Goal: Task Accomplishment & Management: Use online tool/utility

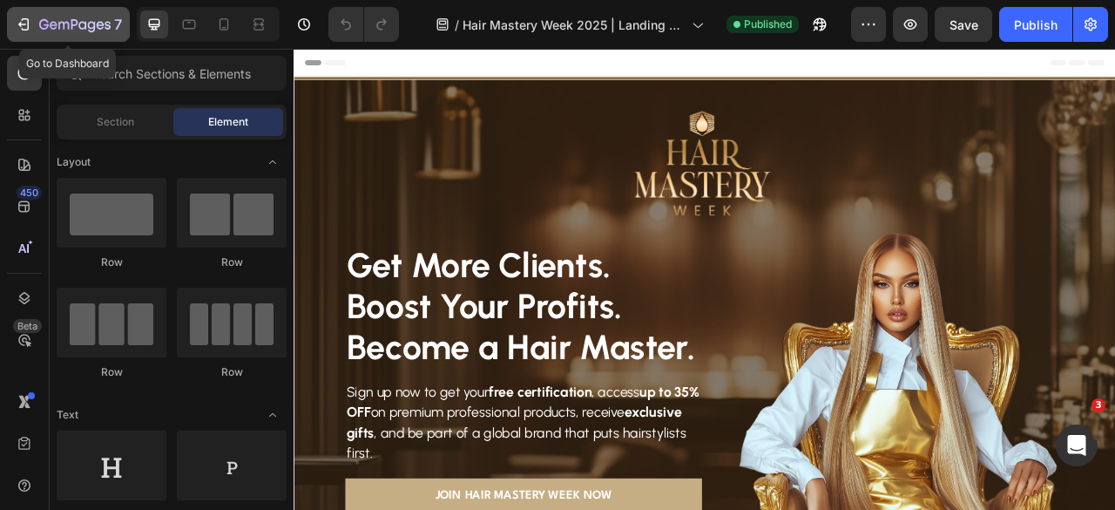
click at [35, 24] on div "7" at bounding box center [68, 24] width 107 height 21
click at [54, 27] on icon "button" at bounding box center [74, 25] width 71 height 15
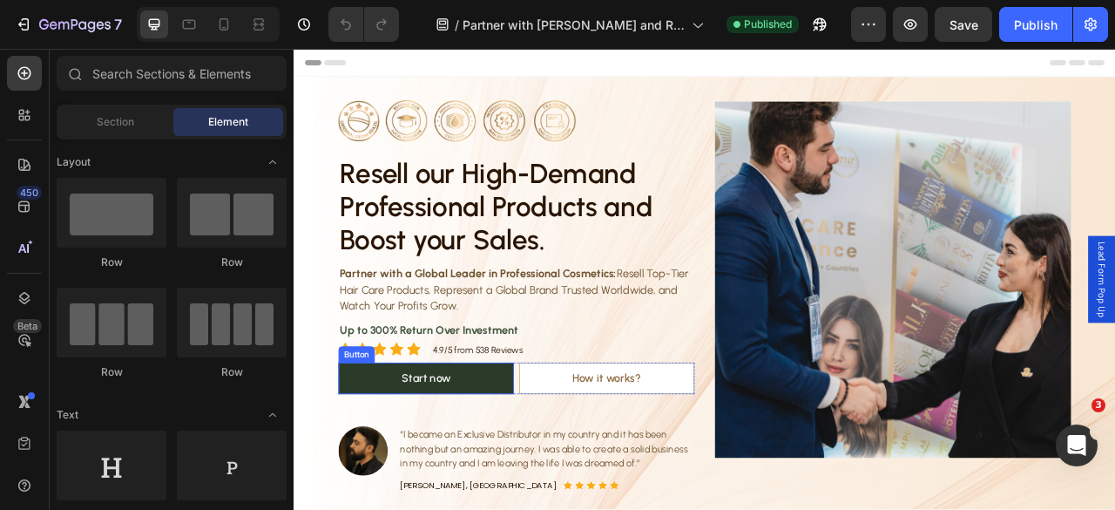
click at [513, 469] on link "Start now" at bounding box center [461, 468] width 223 height 40
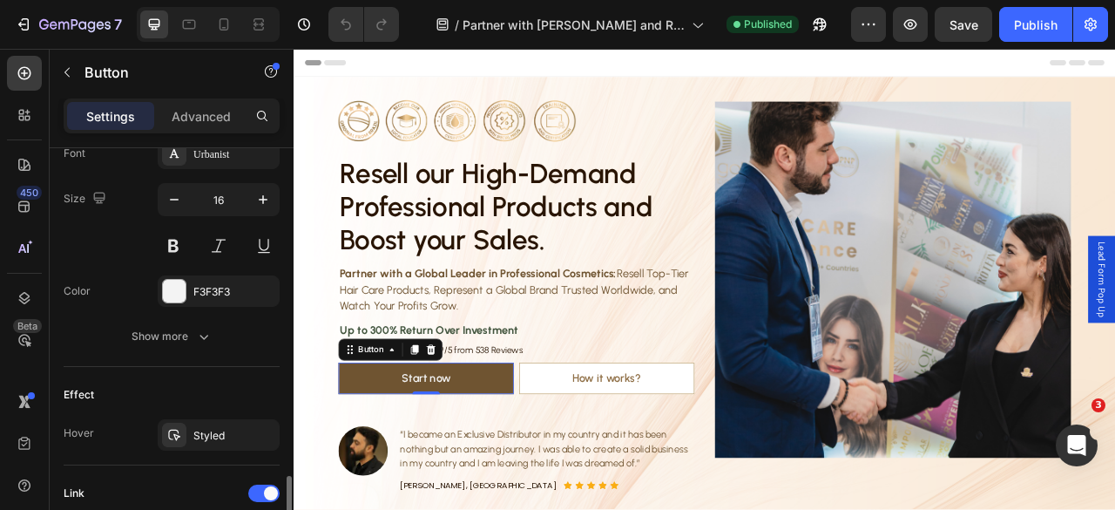
scroll to position [784, 0]
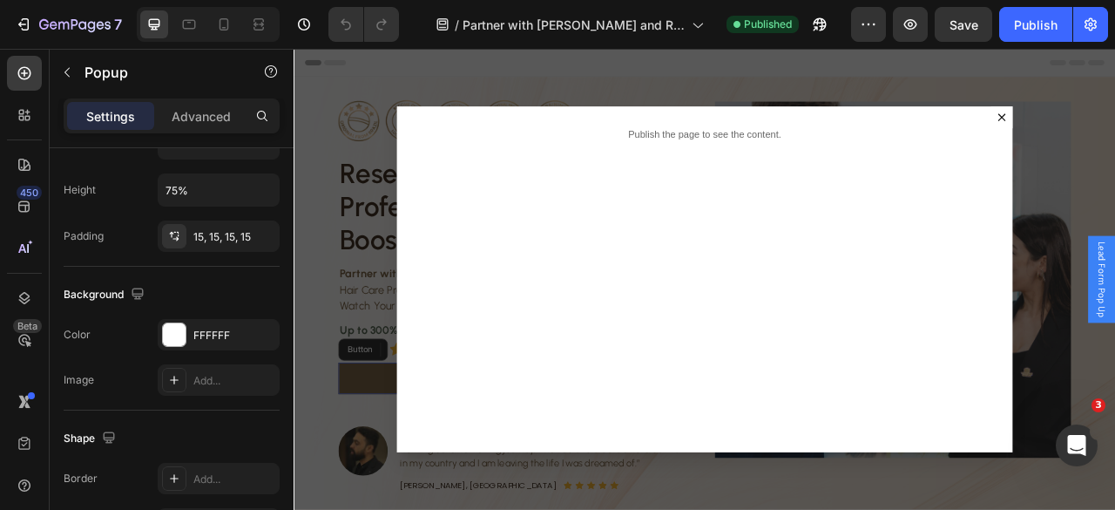
scroll to position [0, 0]
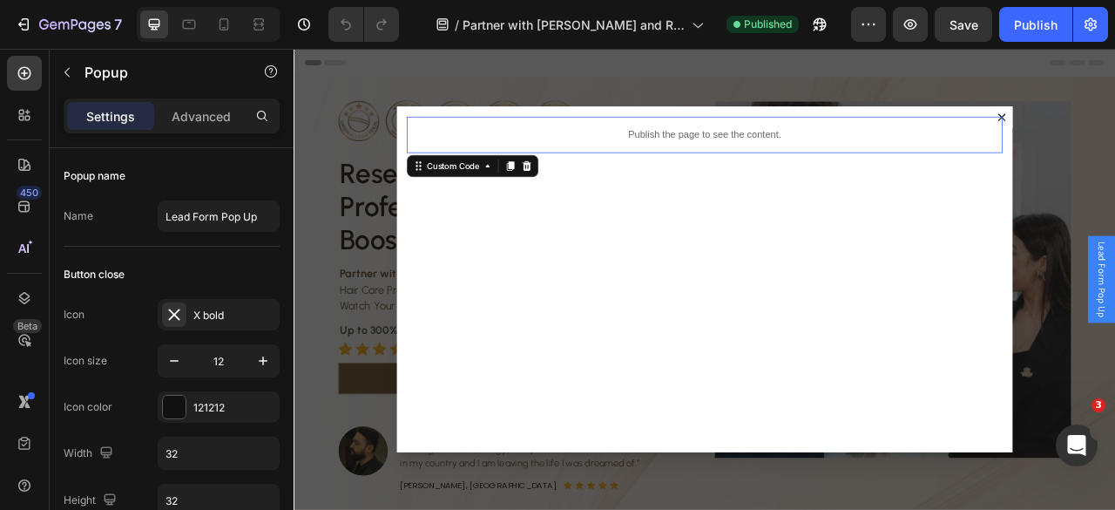
click at [859, 164] on p "Publish the page to see the content." at bounding box center [816, 158] width 758 height 18
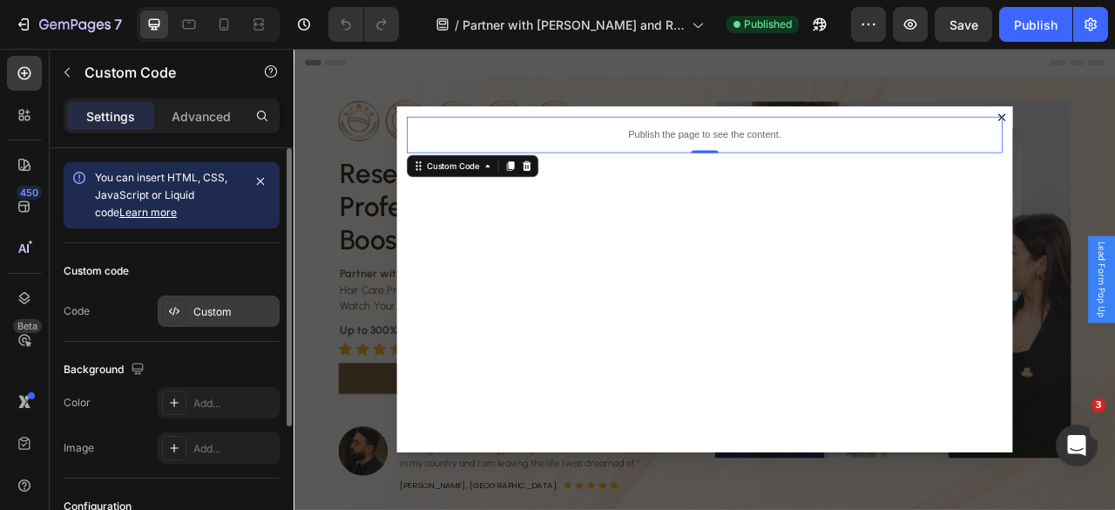
click at [225, 309] on div "Custom" at bounding box center [234, 312] width 82 height 16
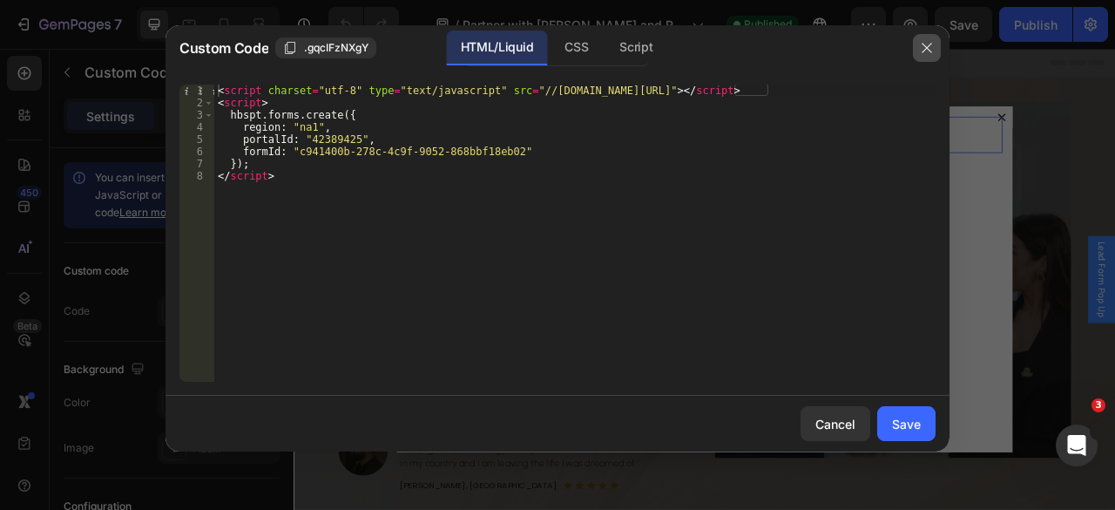
click at [931, 43] on icon "button" at bounding box center [927, 48] width 14 height 14
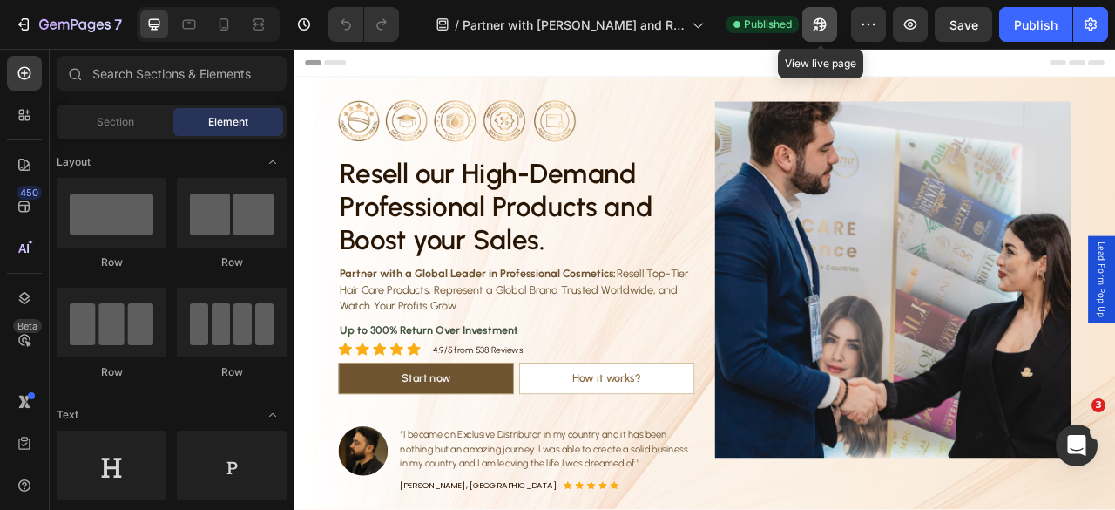
click at [820, 22] on icon "button" at bounding box center [819, 24] width 17 height 17
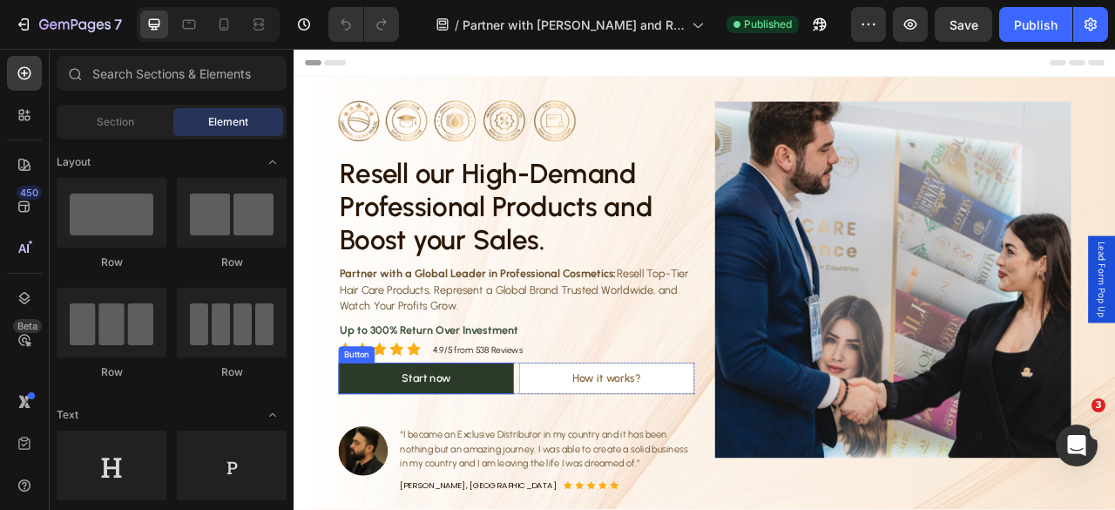
click at [509, 469] on link "Start now" at bounding box center [461, 468] width 223 height 40
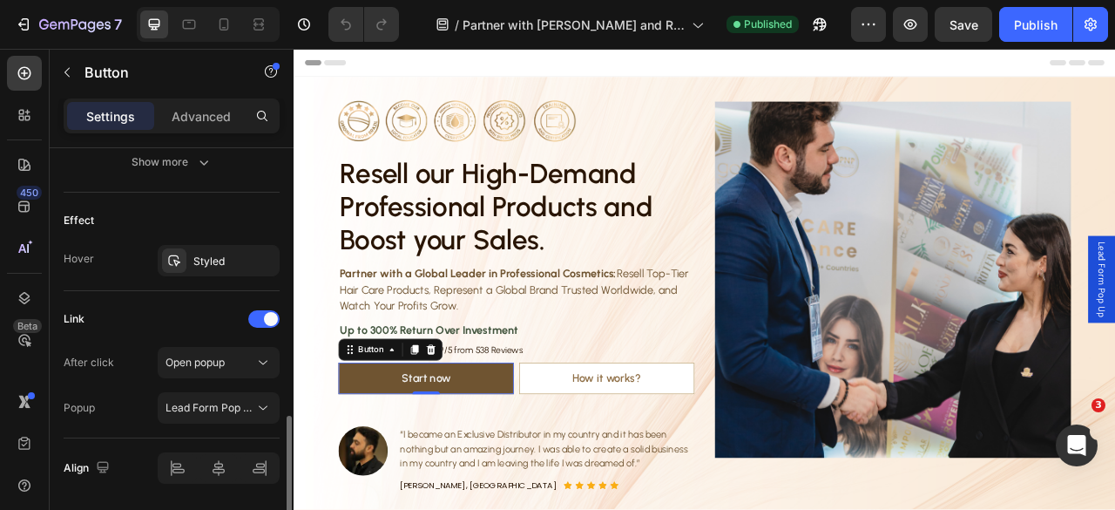
scroll to position [929, 0]
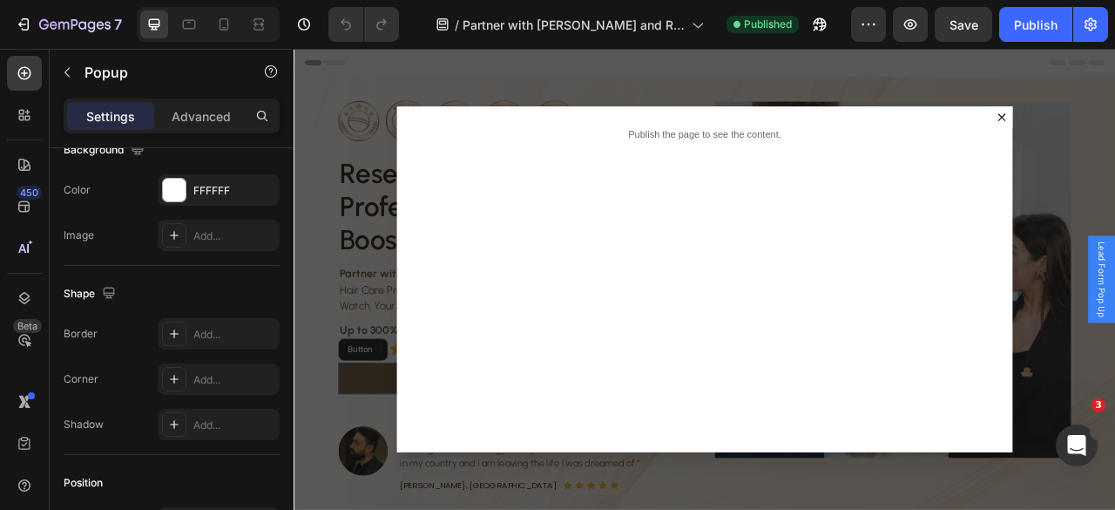
scroll to position [0, 0]
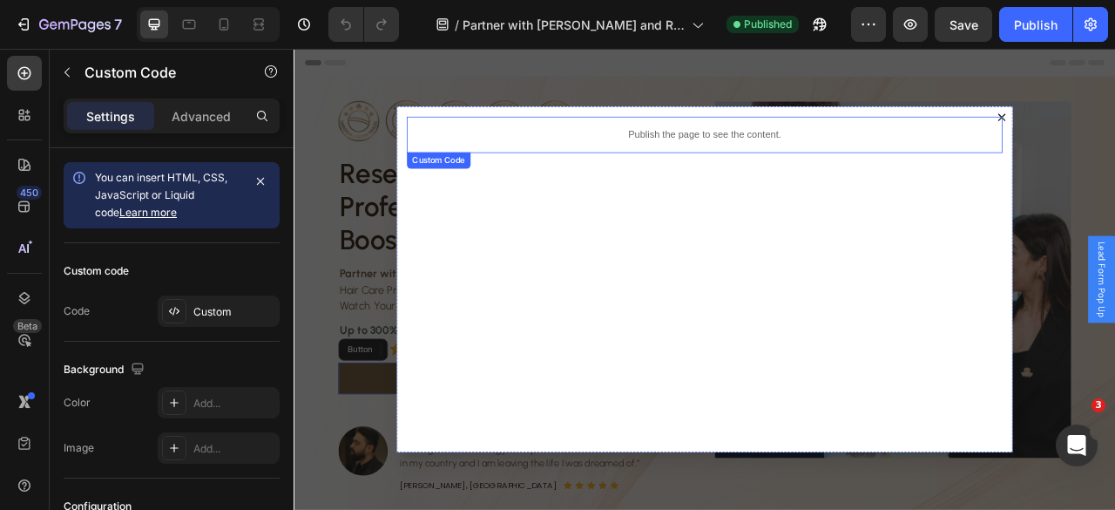
click at [895, 152] on p "Publish the page to see the content." at bounding box center [816, 158] width 758 height 18
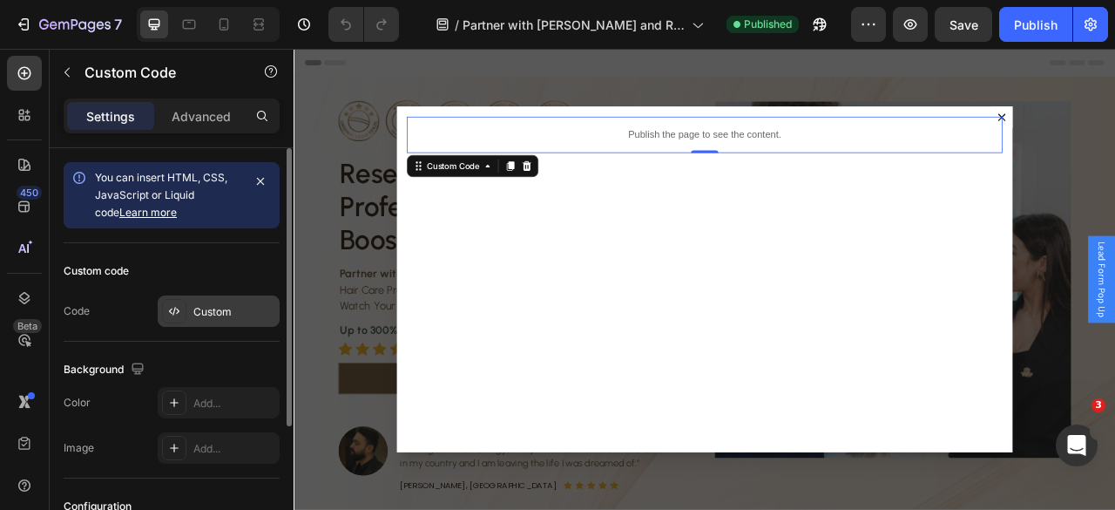
click at [212, 312] on div "Custom" at bounding box center [234, 312] width 82 height 16
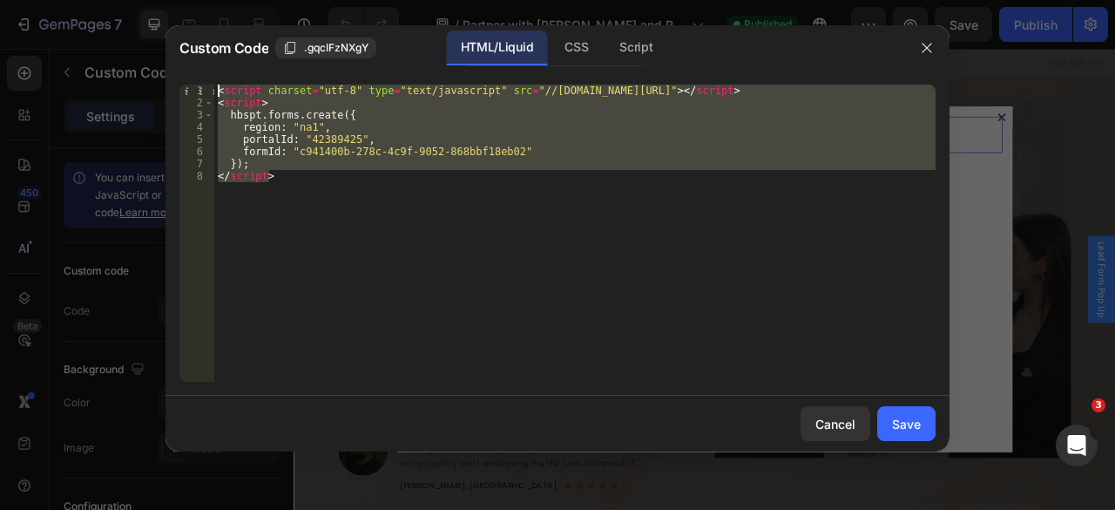
drag, startPoint x: 409, startPoint y: 176, endPoint x: 210, endPoint y: 88, distance: 217.2
click at [210, 88] on div "</script> 1 2 3 4 5 6 7 8 < script charset = "utf-8" type = "text/javascript" s…" at bounding box center [557, 232] width 756 height 297
click at [366, 188] on div "< script charset = "utf-8" type = "text/javascript" src = "//[DOMAIN_NAME][URL]…" at bounding box center [574, 232] width 721 height 297
type textarea "</script>"
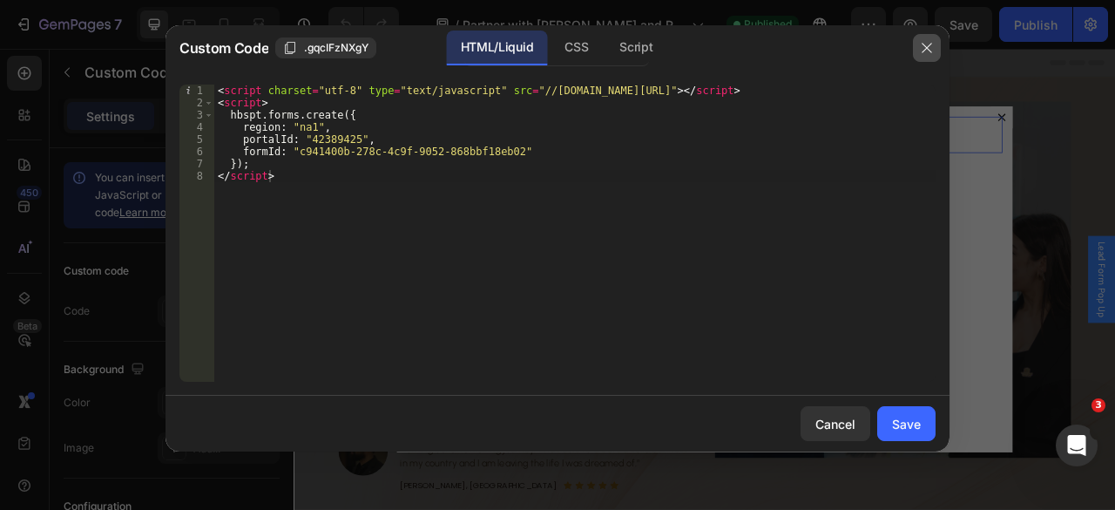
click at [932, 48] on icon "button" at bounding box center [927, 48] width 14 height 14
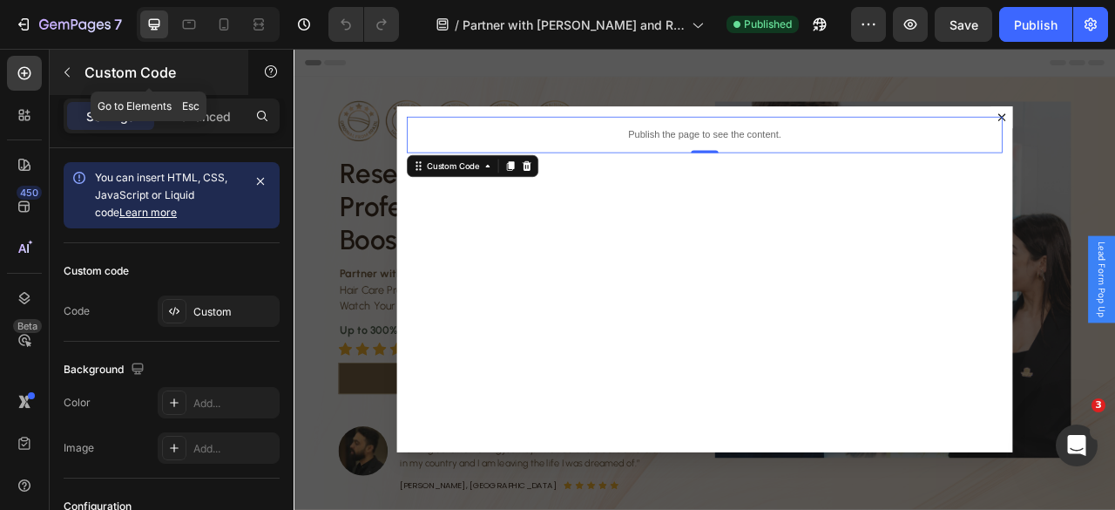
click at [65, 66] on icon "button" at bounding box center [67, 72] width 14 height 14
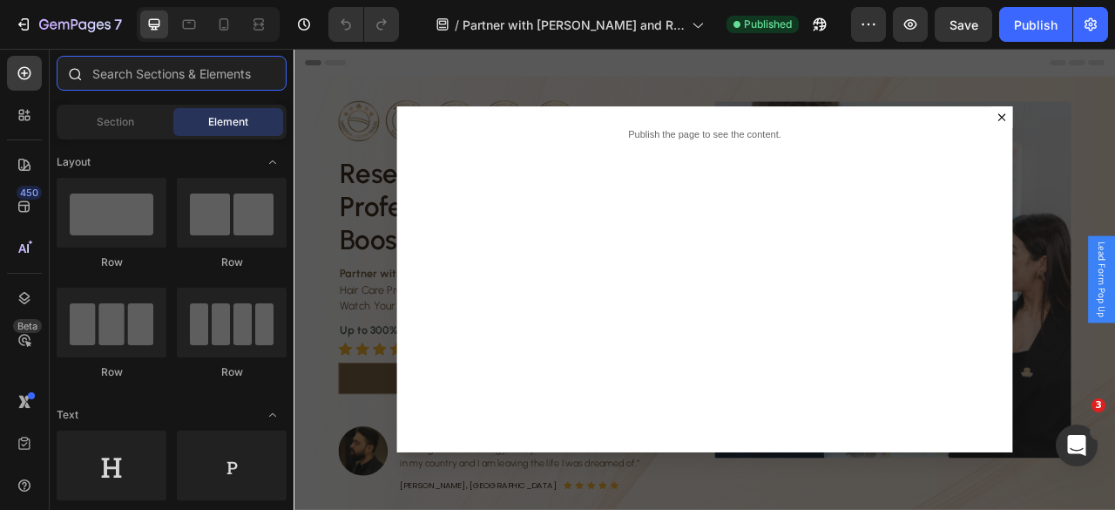
click at [121, 72] on input "text" at bounding box center [172, 73] width 230 height 35
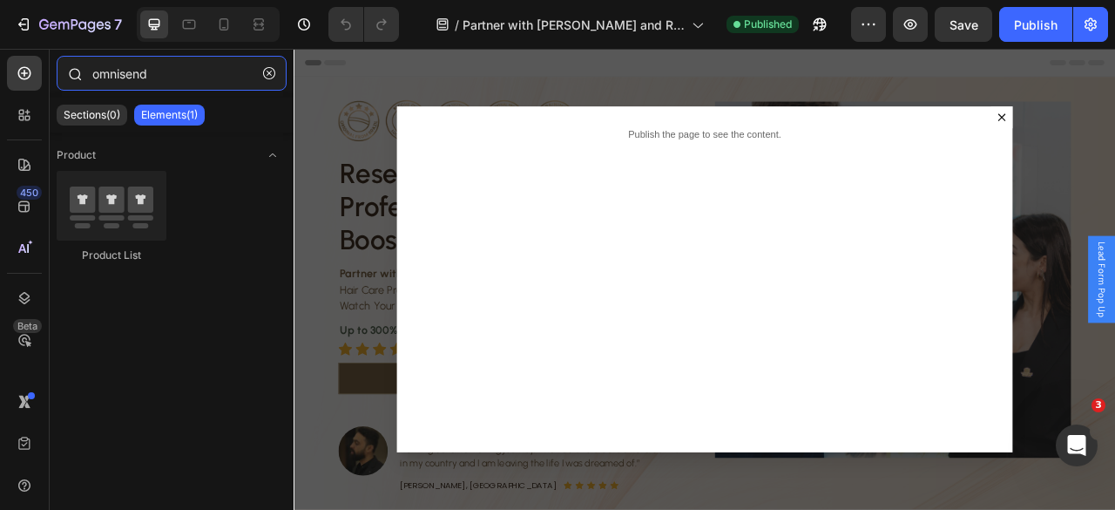
click at [165, 65] on input "omnisend" at bounding box center [172, 73] width 230 height 35
type input "omnisend"
click at [98, 108] on p "Sections(0)" at bounding box center [92, 115] width 57 height 14
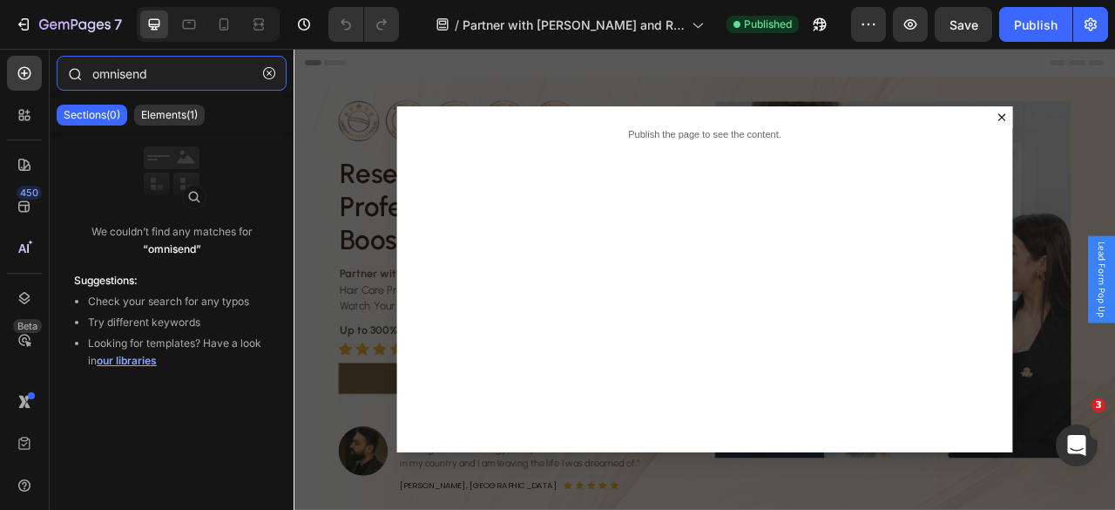
click at [157, 79] on input "omnisend" at bounding box center [172, 73] width 230 height 35
click at [19, 114] on icon at bounding box center [21, 112] width 5 height 5
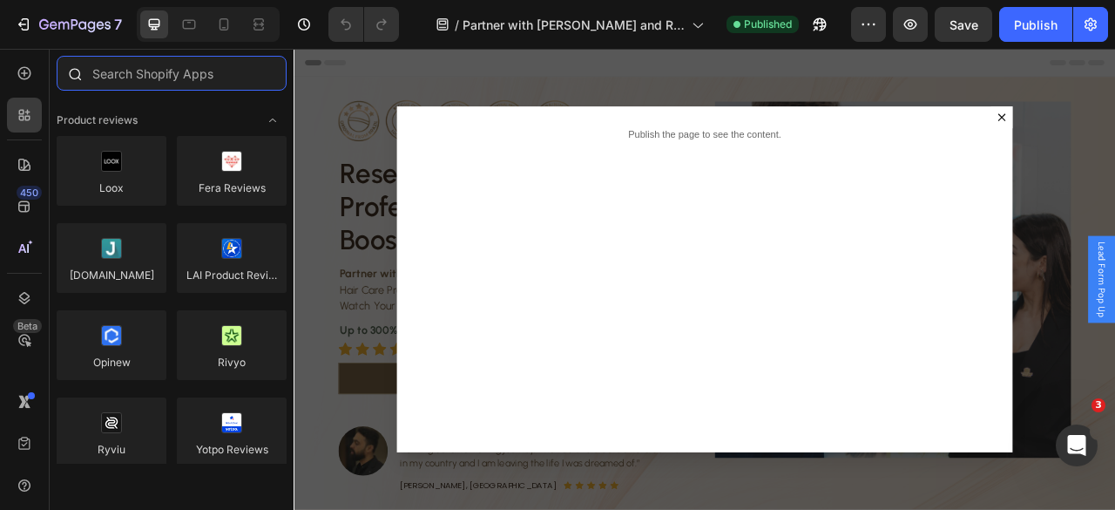
click at [133, 80] on input "text" at bounding box center [172, 73] width 230 height 35
paste input "omnisend"
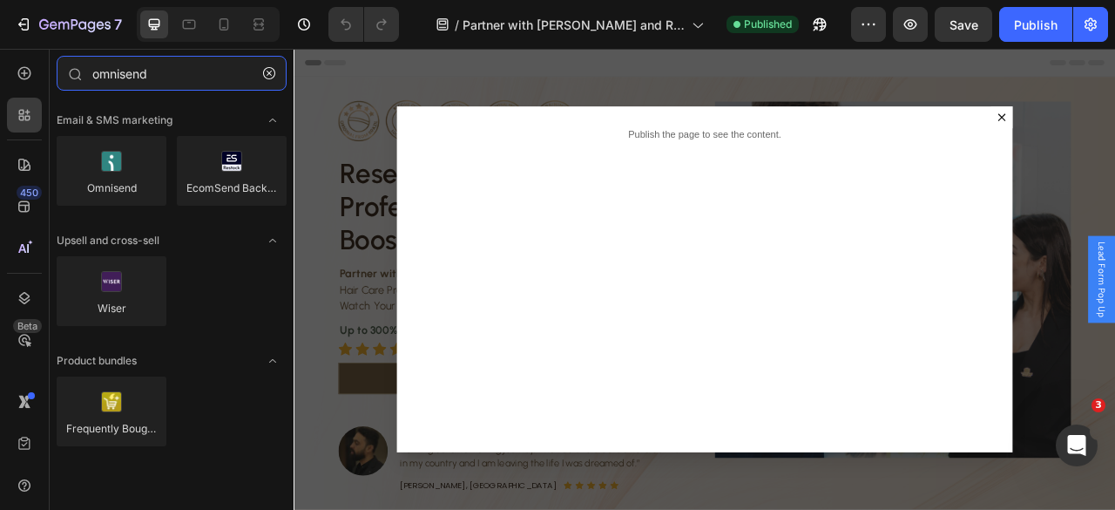
type input "omnisend"
